Goal: Find specific page/section

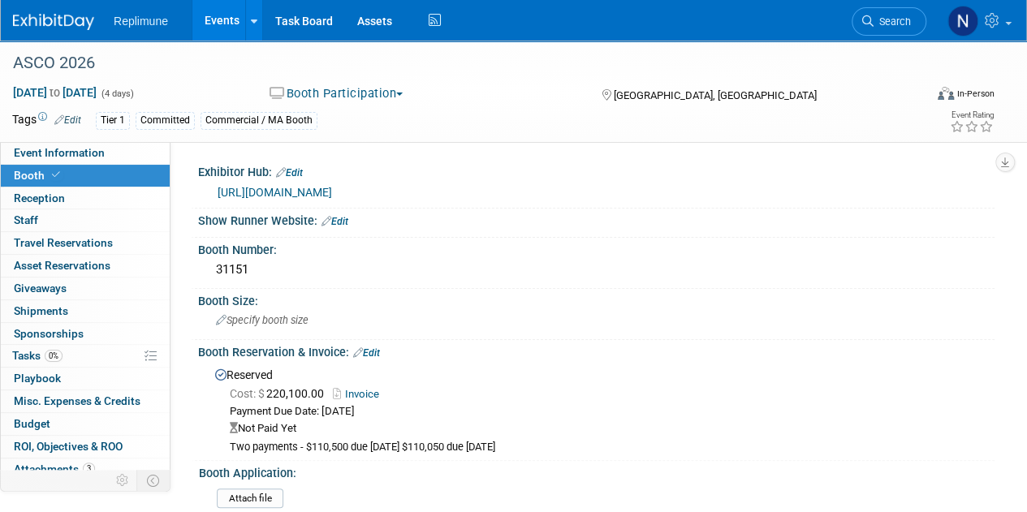
click at [898, 22] on span "Search" at bounding box center [891, 21] width 37 height 12
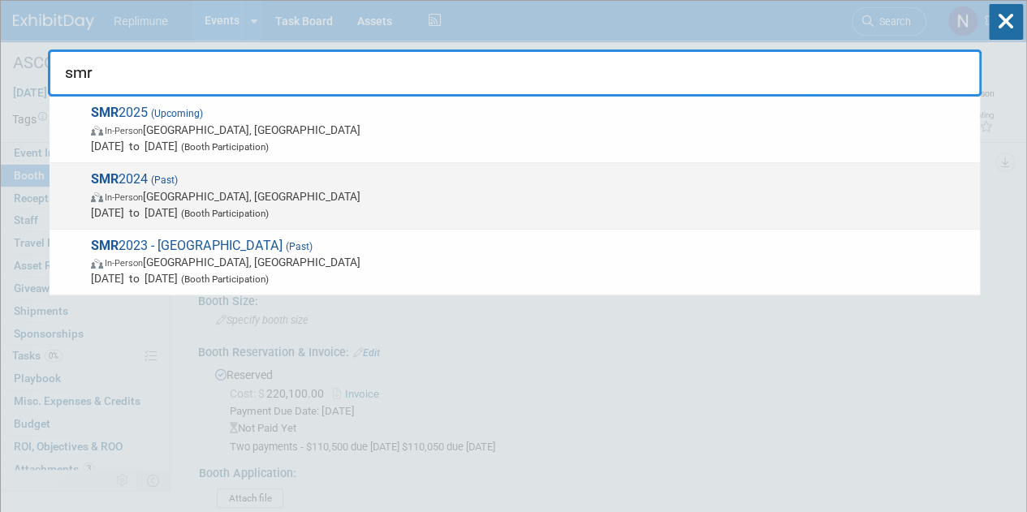
type input "smr"
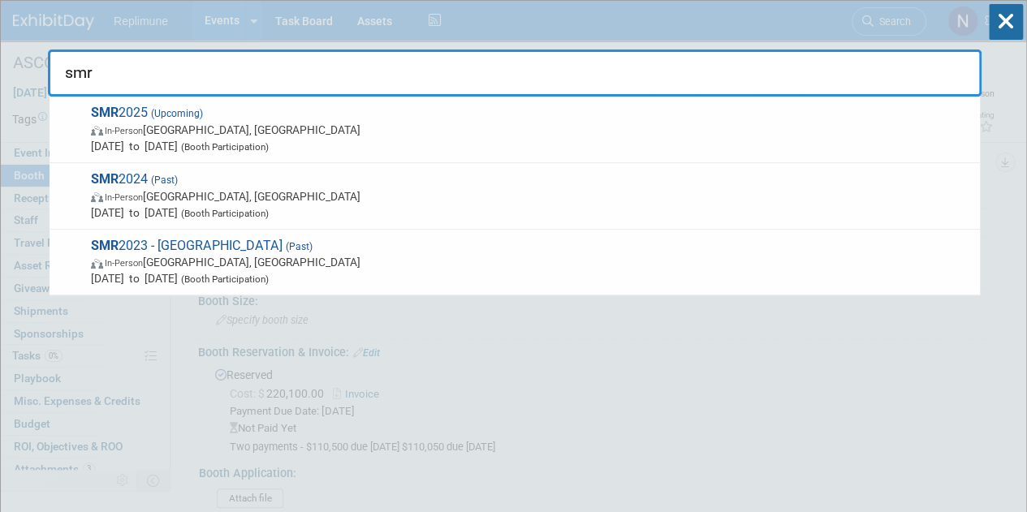
click at [101, 179] on strong "SMR" at bounding box center [105, 178] width 28 height 15
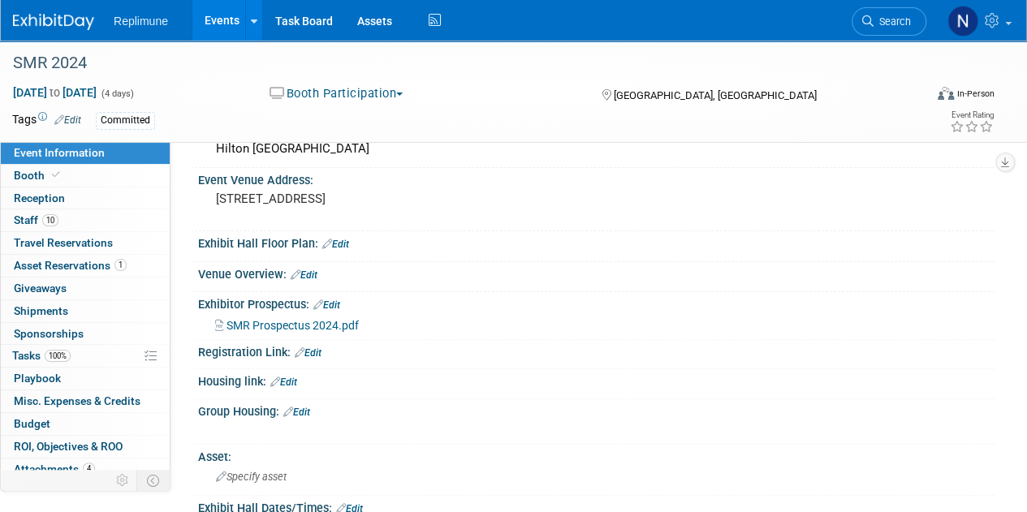
scroll to position [244, 0]
